Goal: Information Seeking & Learning: Learn about a topic

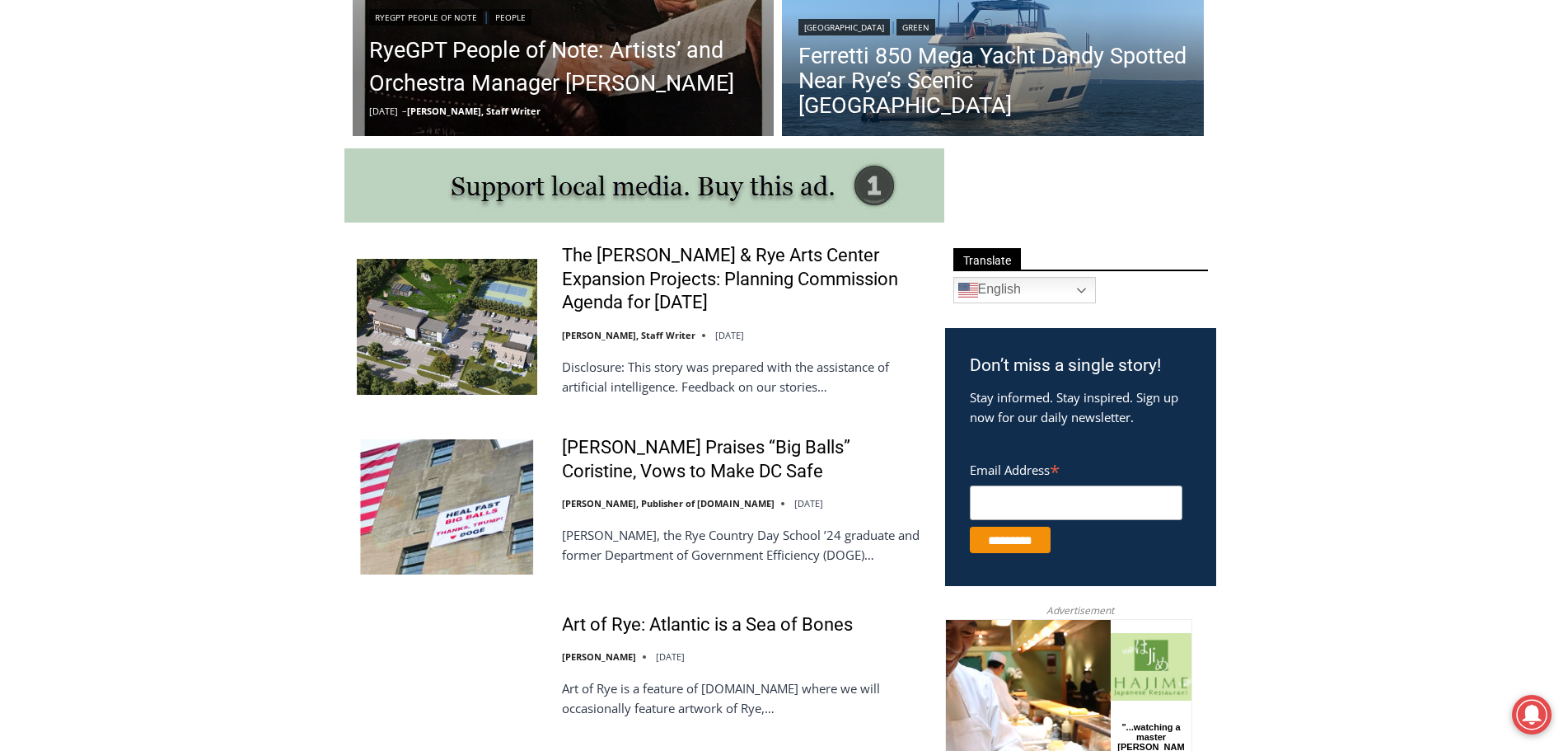
scroll to position [824, 0]
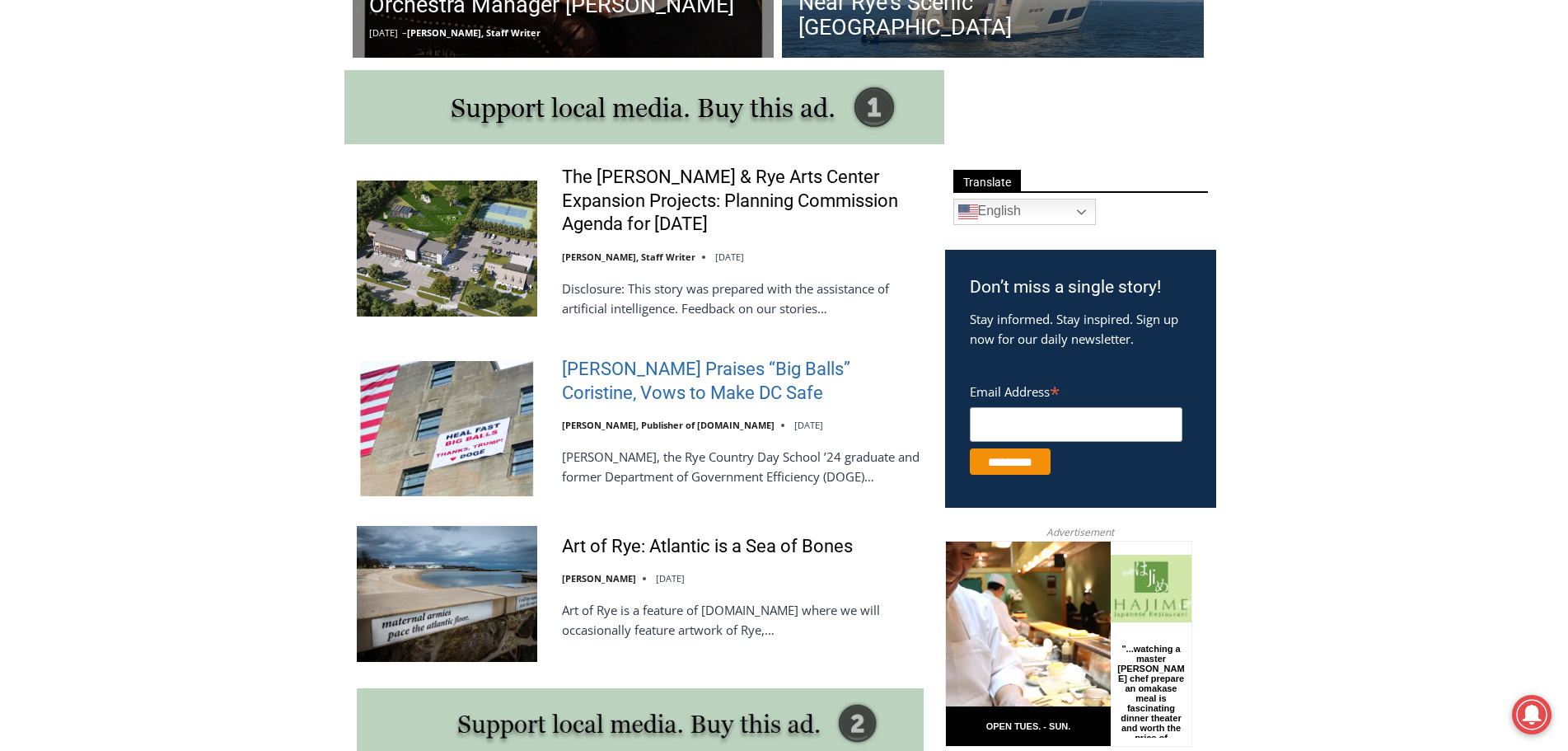
click at [680, 378] on link "[PERSON_NAME] Praises “Big Balls” Coristine, Vows to Make DC Safe" at bounding box center [742, 381] width 361 height 47
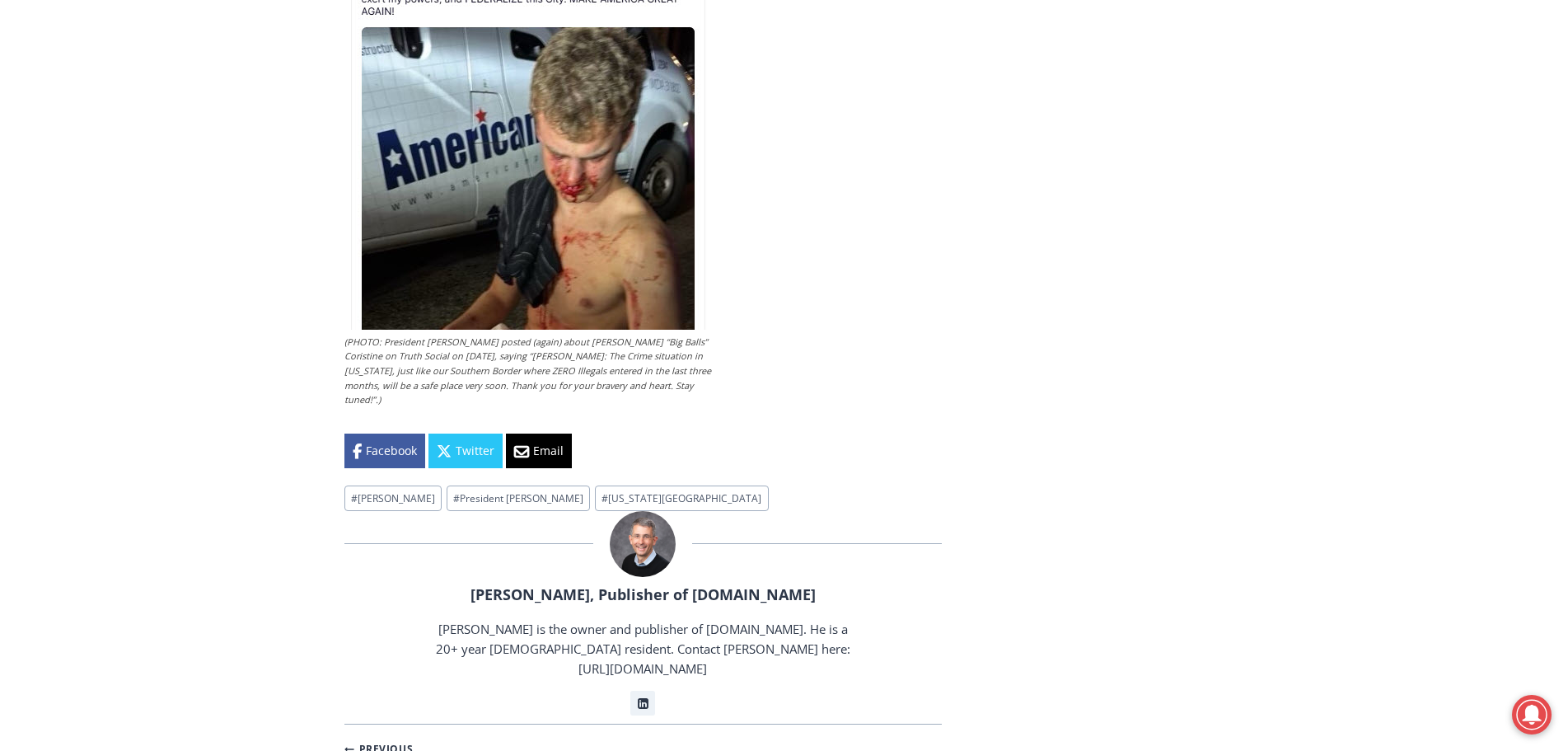
scroll to position [4368, 0]
